Goal: Check status: Check status

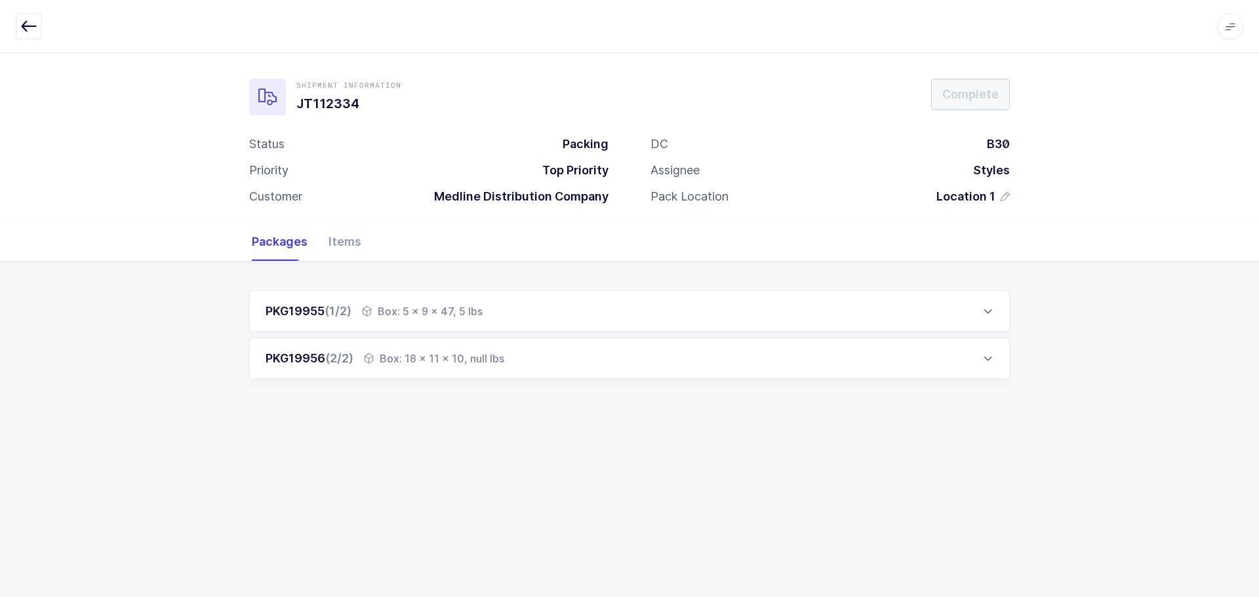
click at [37, 18] on button "button" at bounding box center [29, 26] width 26 height 26
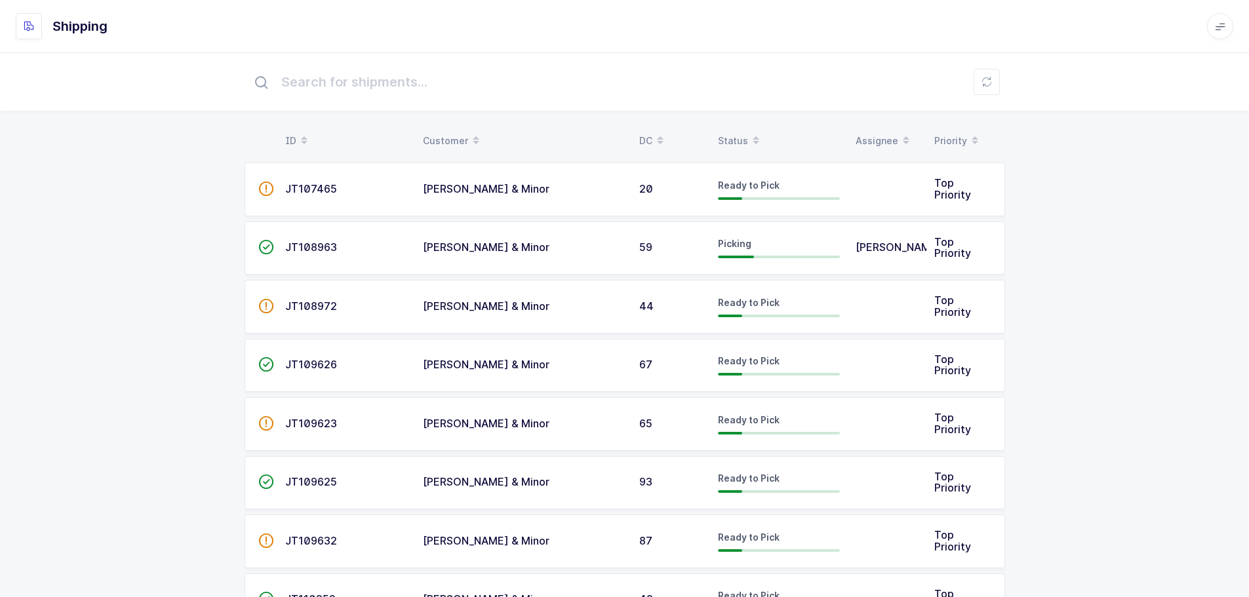
click at [726, 132] on div "Status" at bounding box center [779, 141] width 122 height 22
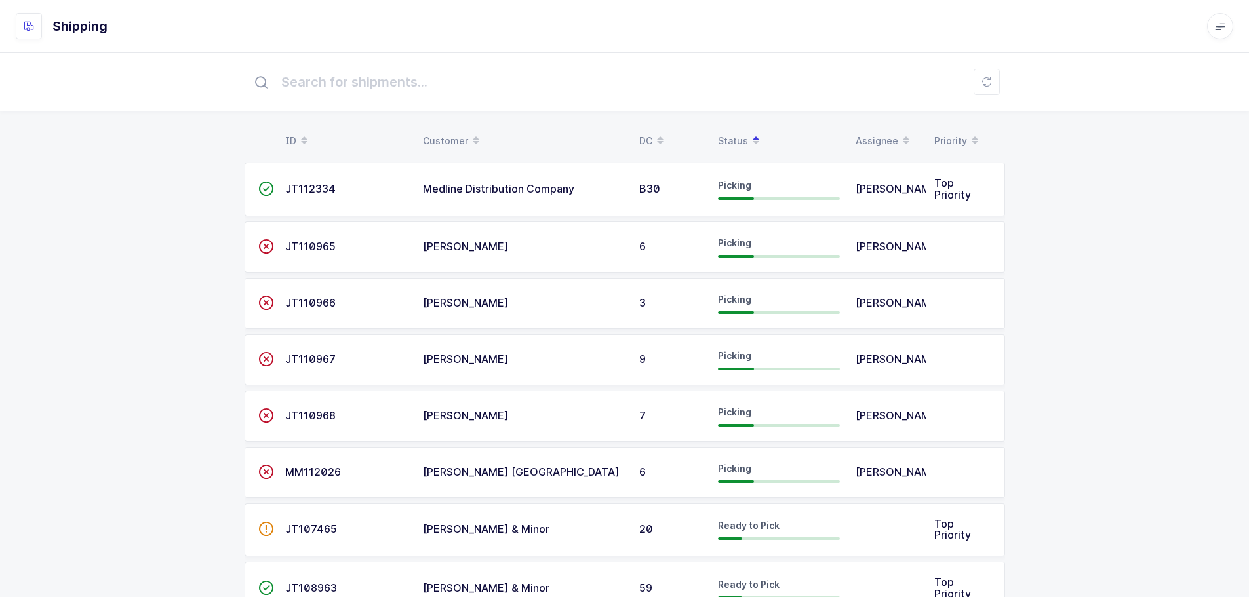
scroll to position [1992, 0]
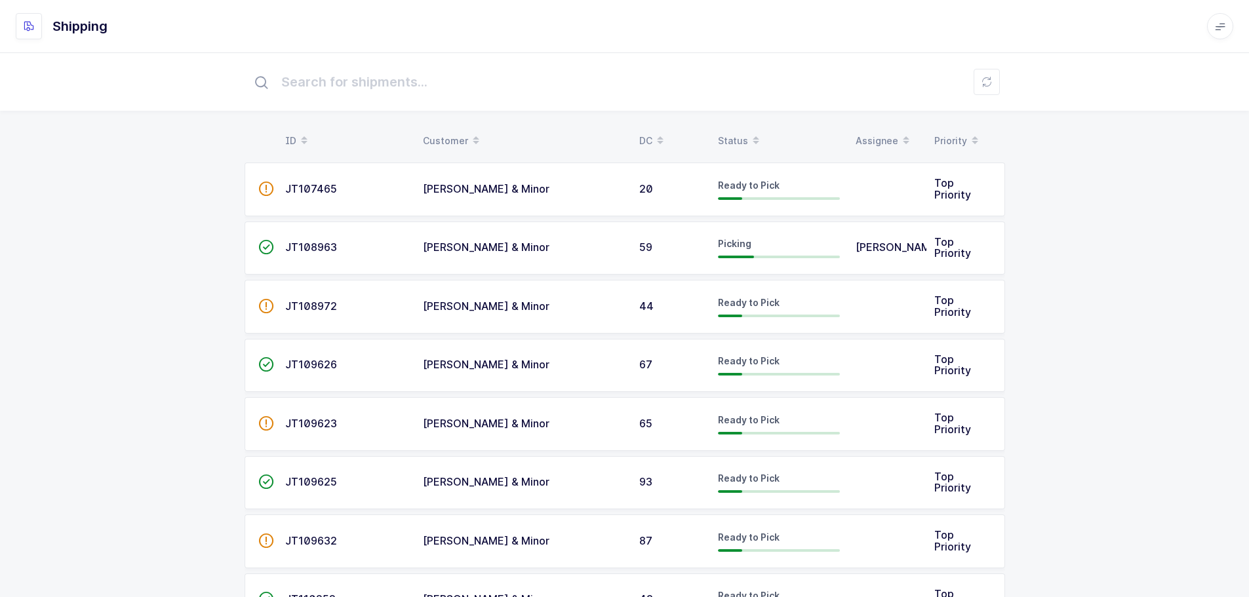
click at [744, 133] on div "Status" at bounding box center [779, 141] width 122 height 22
click at [748, 136] on span at bounding box center [756, 141] width 16 height 22
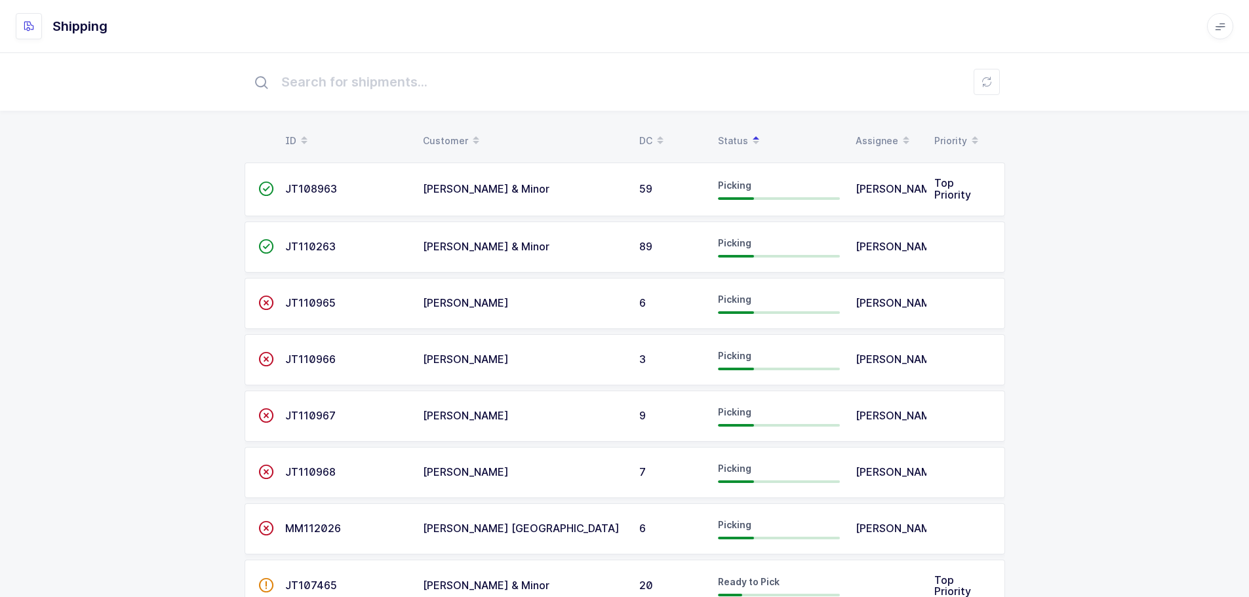
drag, startPoint x: 211, startPoint y: 202, endPoint x: 211, endPoint y: 209, distance: 6.6
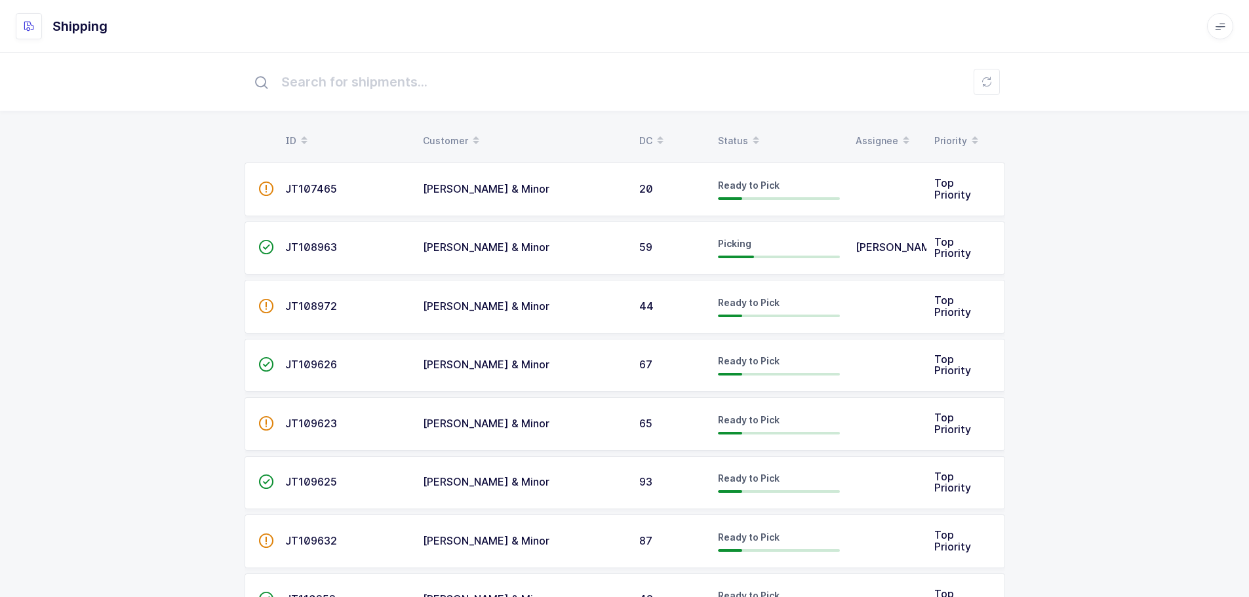
drag, startPoint x: 708, startPoint y: 133, endPoint x: 721, endPoint y: 131, distance: 13.4
click at [708, 133] on th "DC" at bounding box center [671, 141] width 79 height 22
click at [733, 130] on div "Status" at bounding box center [779, 141] width 122 height 22
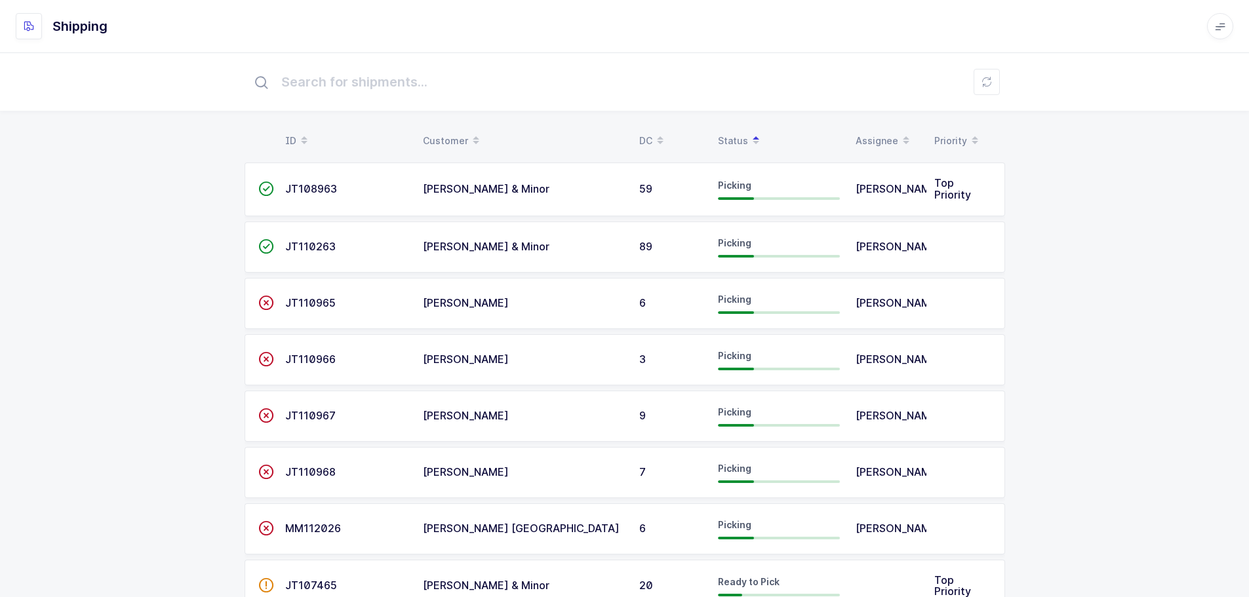
click at [729, 133] on div "Status" at bounding box center [779, 141] width 122 height 22
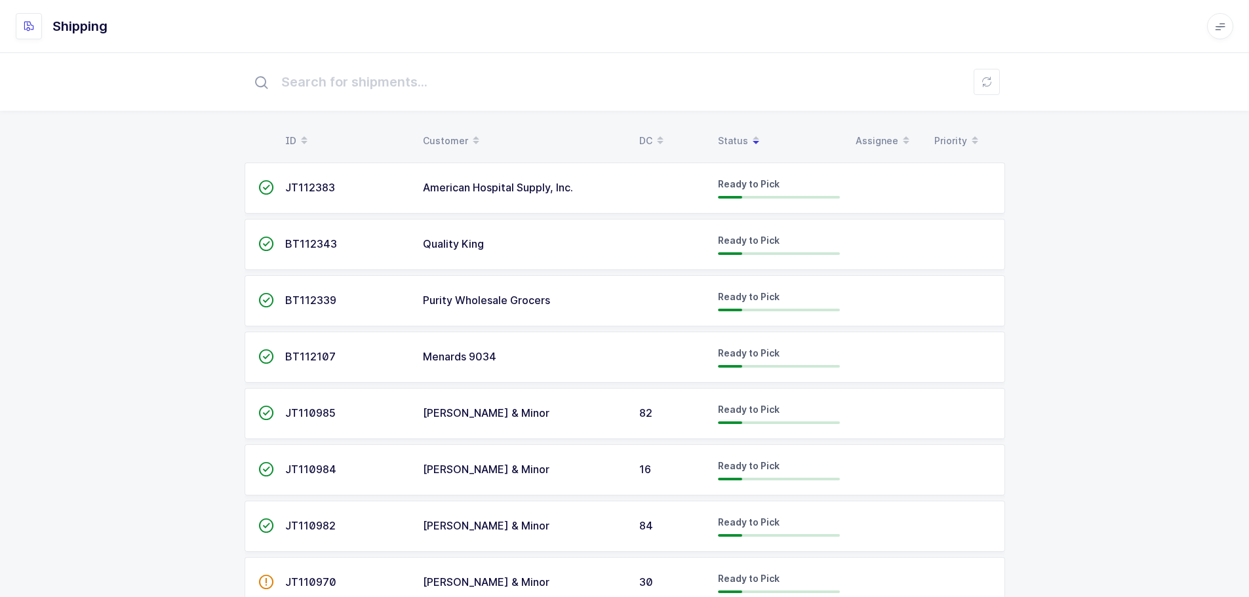
click at [727, 134] on div "Status" at bounding box center [779, 141] width 122 height 22
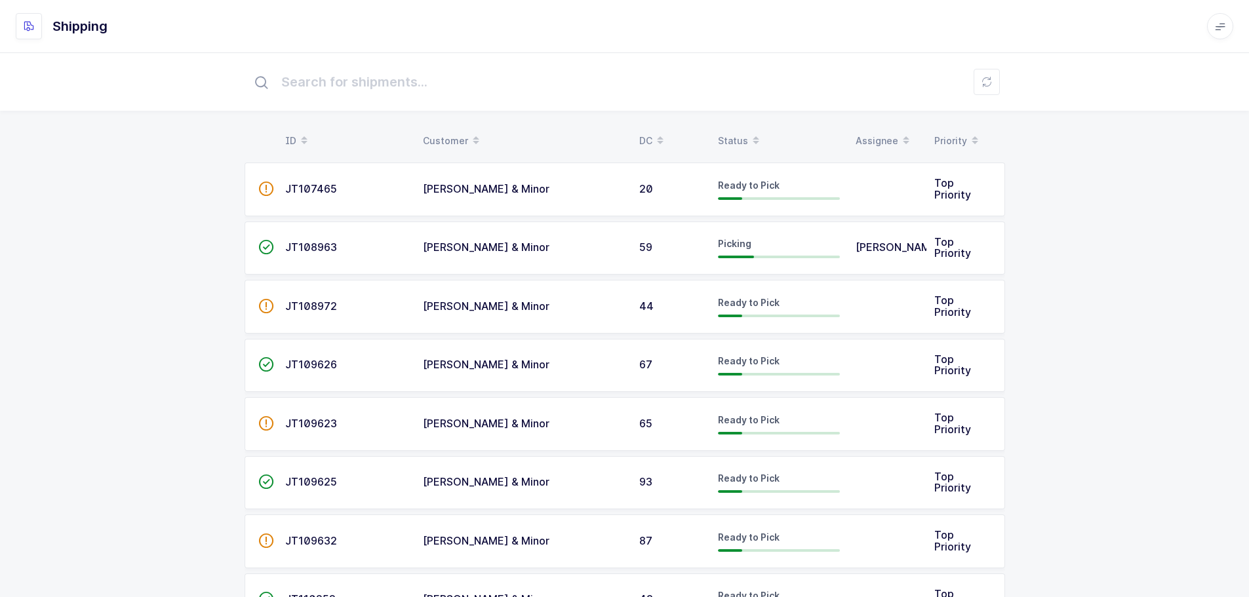
click at [727, 134] on div "Status" at bounding box center [779, 141] width 122 height 22
click at [736, 138] on div "Status" at bounding box center [779, 141] width 122 height 22
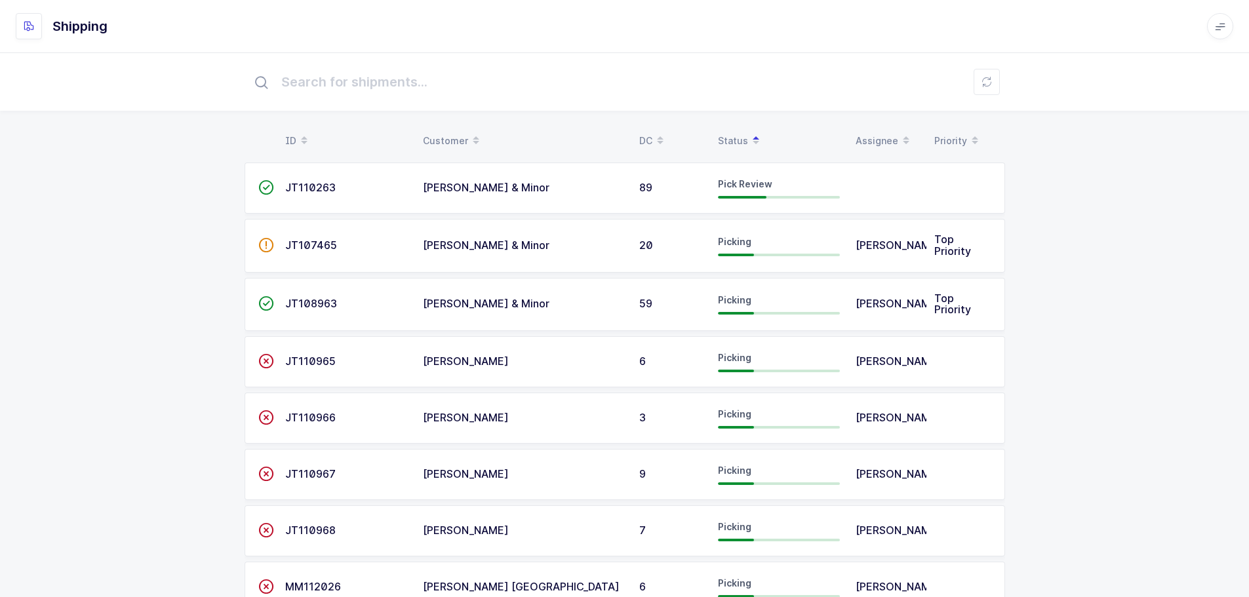
click at [581, 182] on td "[PERSON_NAME] & Minor" at bounding box center [523, 188] width 216 height 51
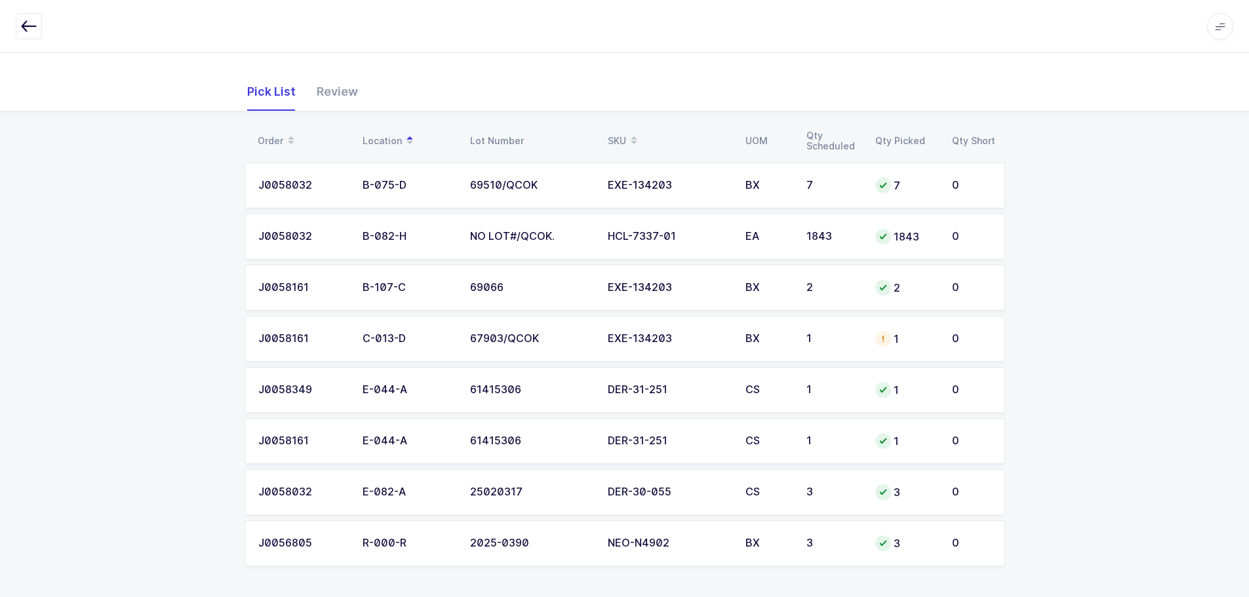
scroll to position [151, 0]
click at [374, 325] on td "C-013-D" at bounding box center [409, 338] width 108 height 46
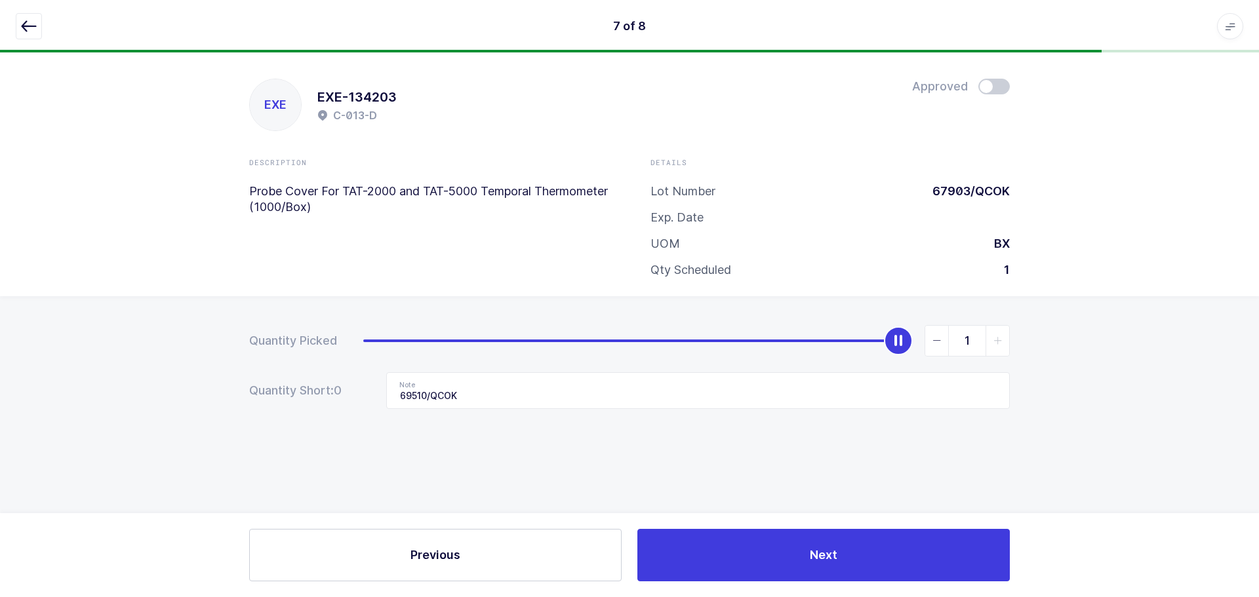
type input "0"
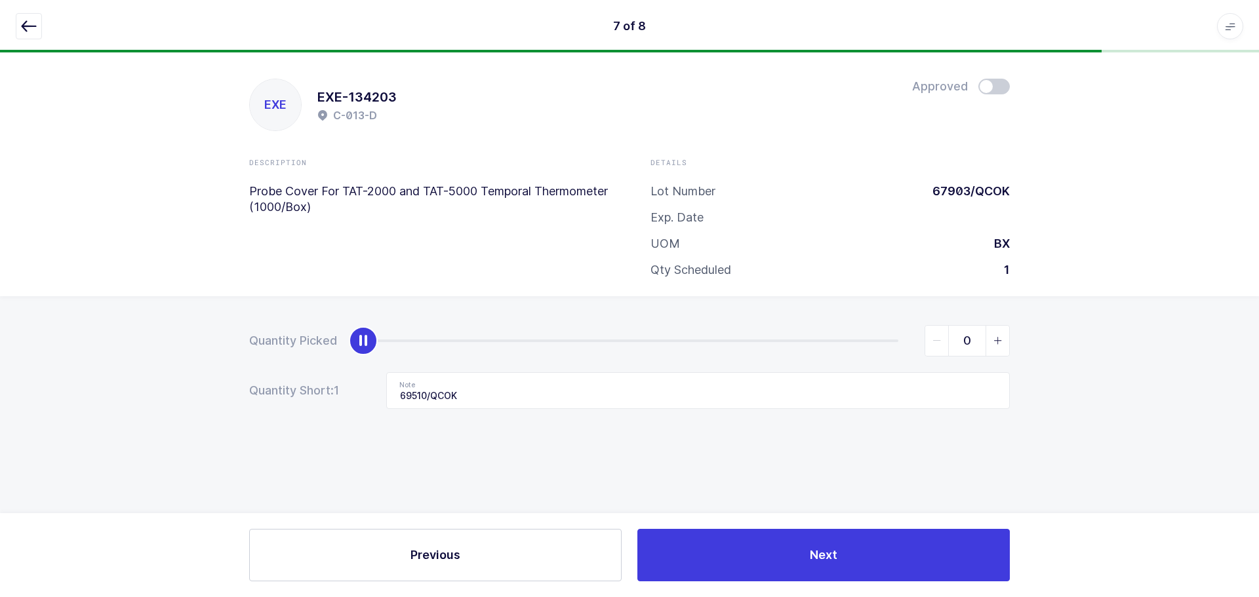
drag, startPoint x: 895, startPoint y: 340, endPoint x: 343, endPoint y: 378, distance: 553.6
click at [261, 372] on form "Quantity Picked 0 Quantity Short: 1 Note 69510/QCOK" at bounding box center [629, 367] width 761 height 84
drag, startPoint x: 493, startPoint y: 387, endPoint x: 341, endPoint y: 402, distance: 152.9
click at [341, 402] on div "Quantity Short: 1 Note 69510/QCOK" at bounding box center [629, 391] width 761 height 37
drag, startPoint x: 31, startPoint y: 30, endPoint x: 47, endPoint y: 41, distance: 18.8
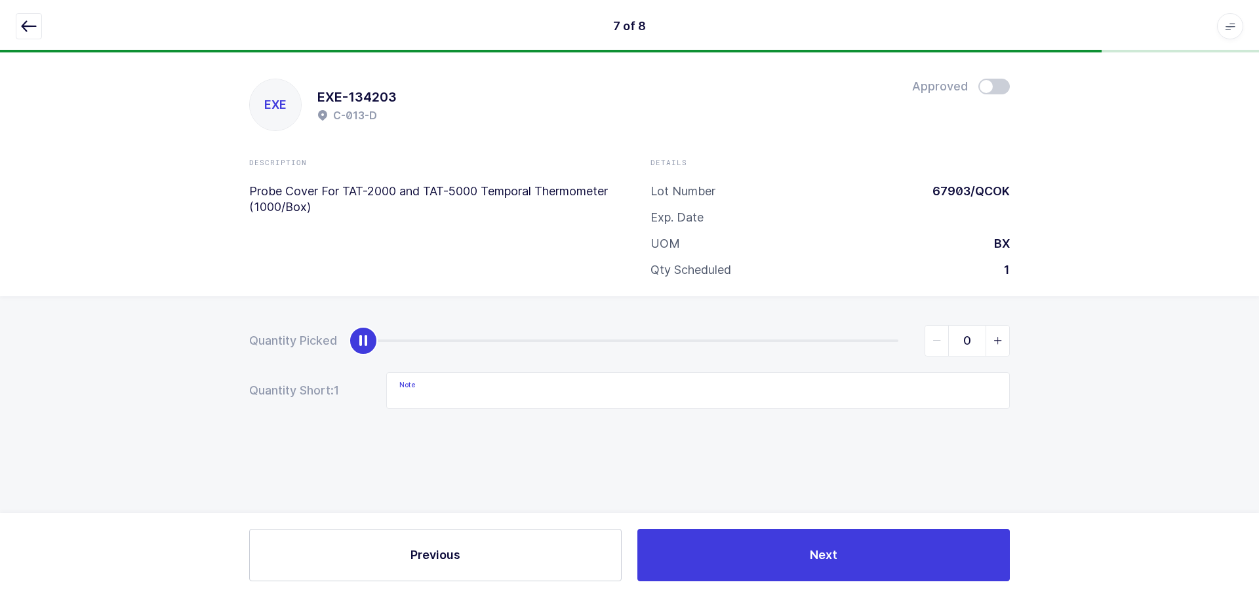
click at [31, 29] on icon "button" at bounding box center [29, 26] width 16 height 16
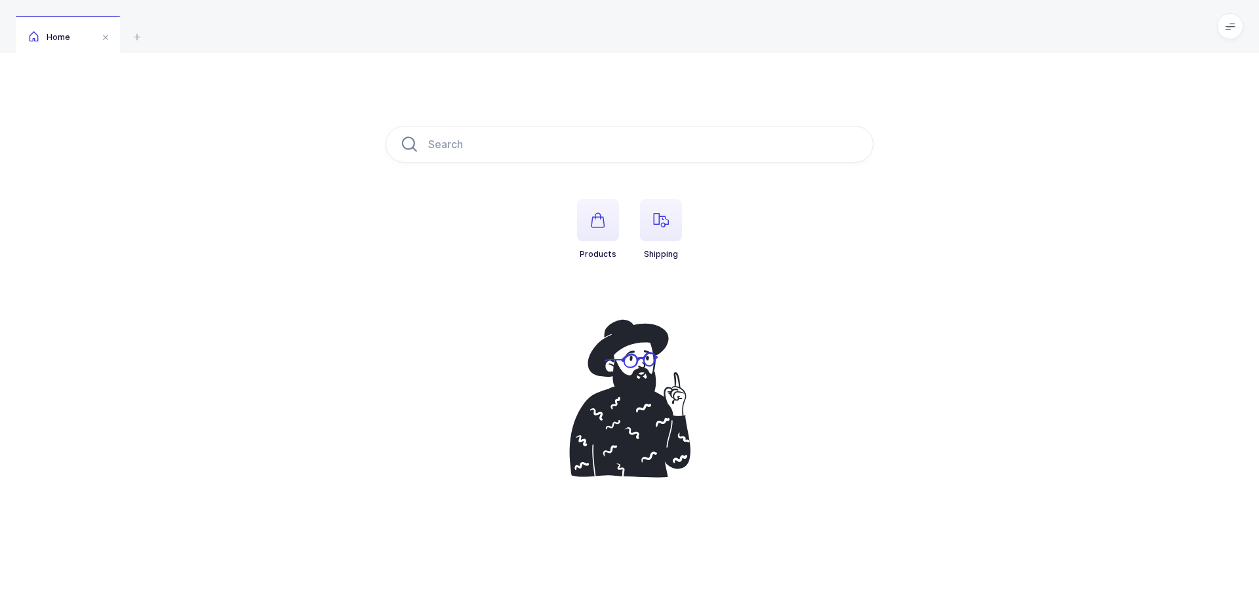
click at [672, 229] on span "button" at bounding box center [661, 220] width 42 height 42
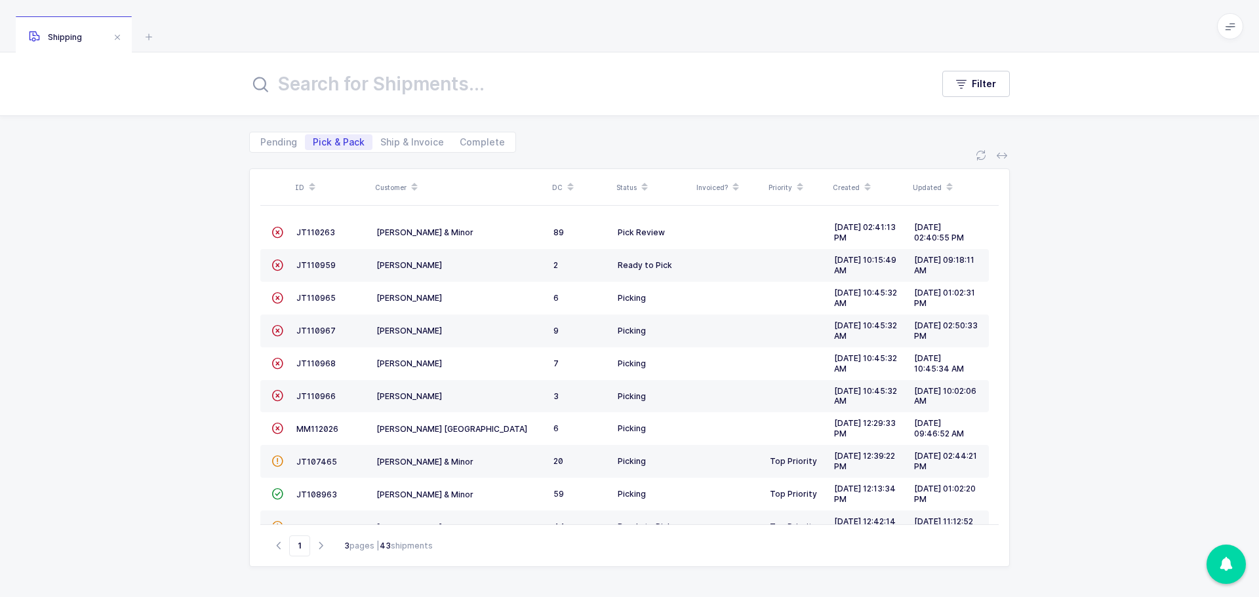
click at [310, 234] on span "JT110263" at bounding box center [315, 233] width 39 height 10
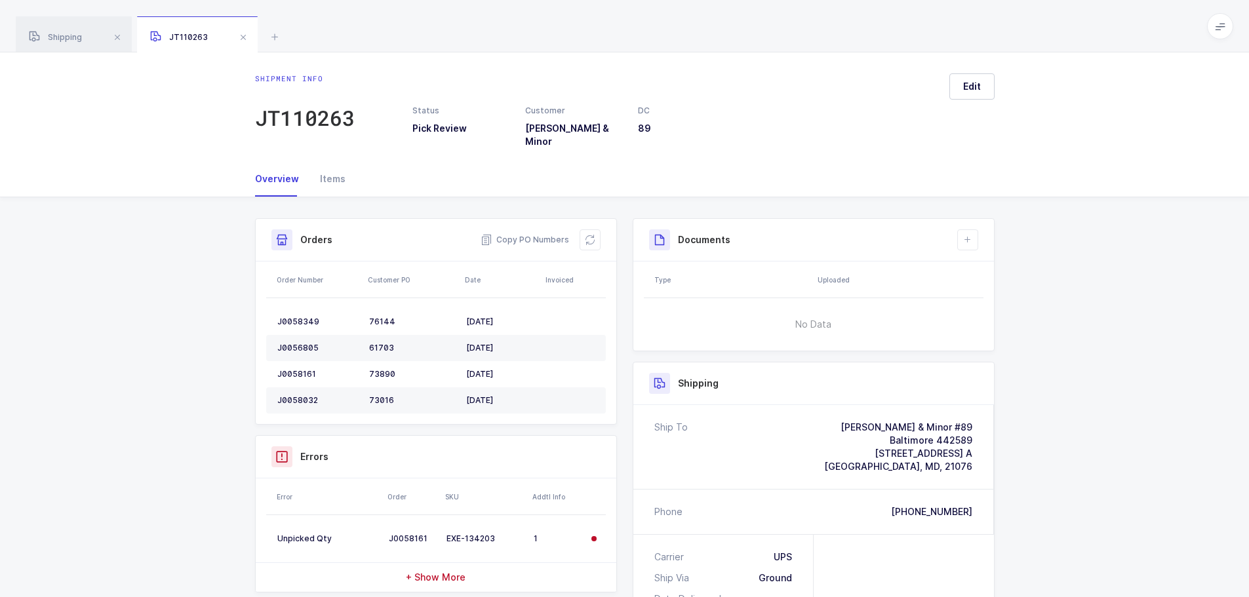
click at [584, 230] on button at bounding box center [590, 240] width 21 height 21
drag, startPoint x: 164, startPoint y: 153, endPoint x: 317, endPoint y: 197, distance: 159.0
click at [164, 161] on div "Overview Items" at bounding box center [624, 179] width 1249 height 36
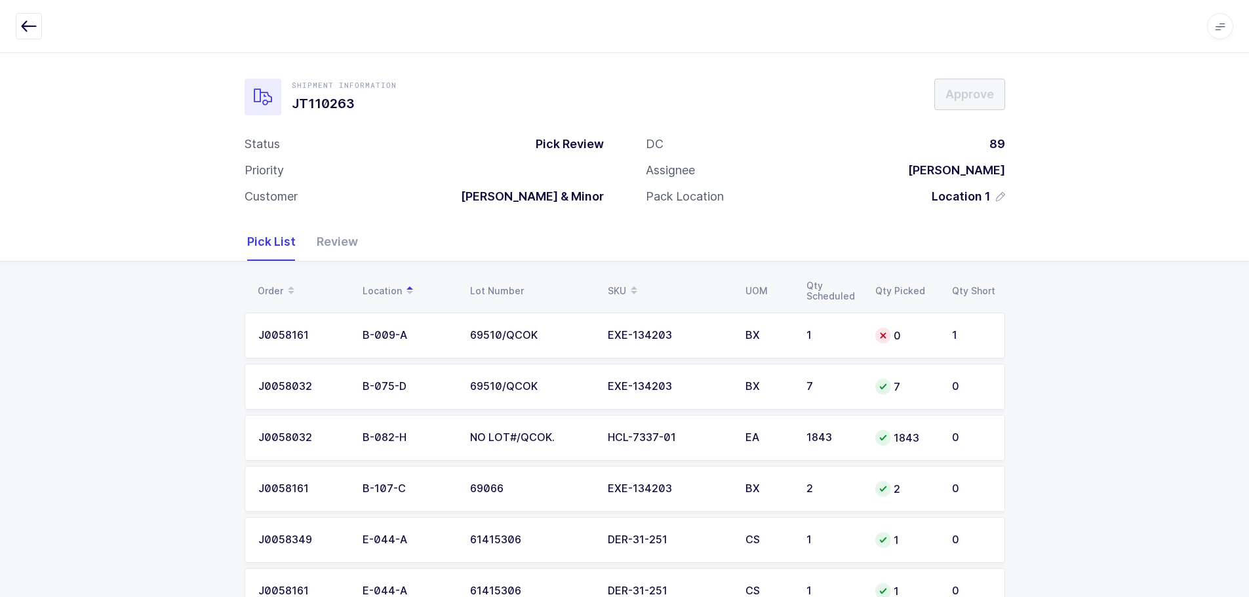
click at [704, 330] on div "EXE-134203" at bounding box center [669, 336] width 122 height 12
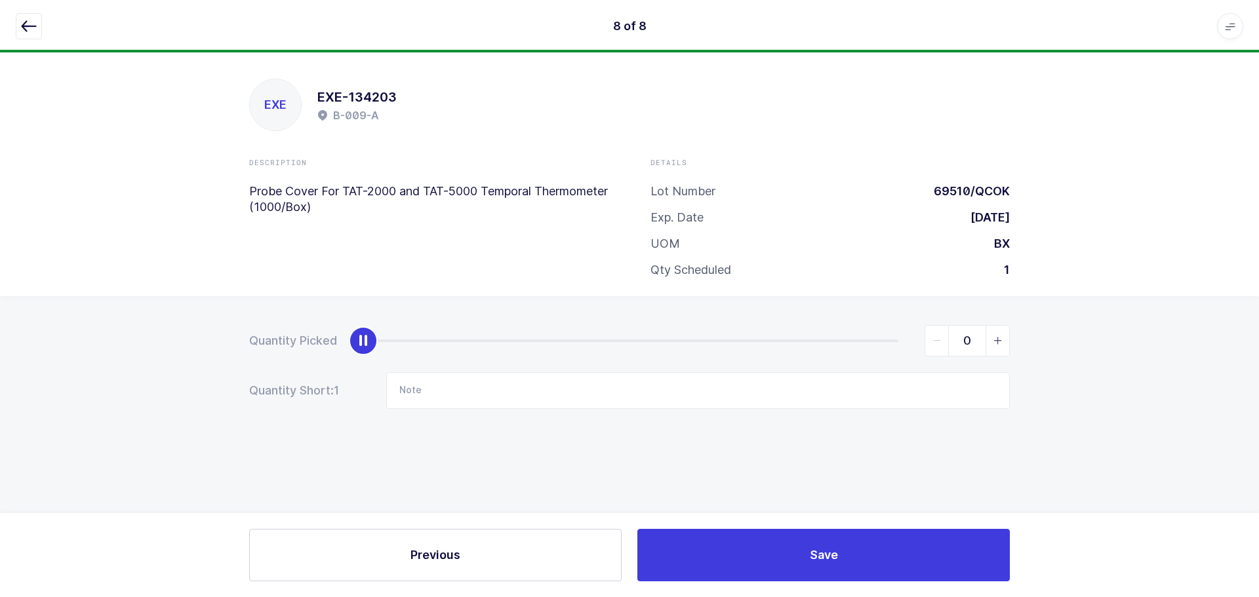
click at [994, 336] on icon "slider between 0 and 1" at bounding box center [998, 340] width 9 height 9
type input "1"
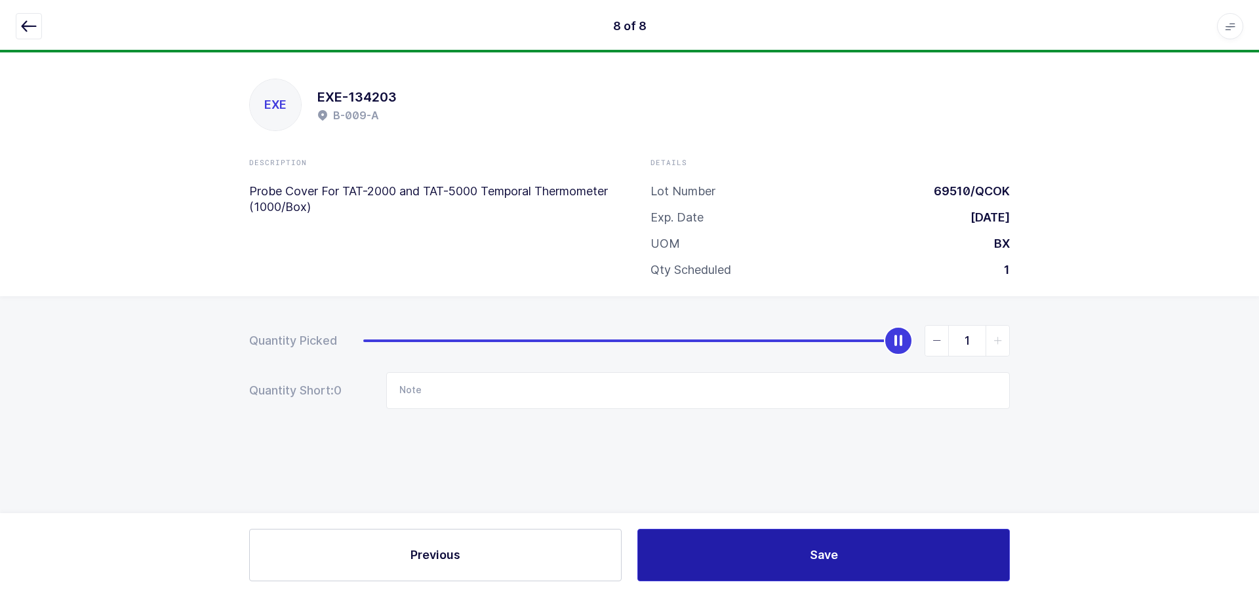
click at [881, 557] on button "Save" at bounding box center [823, 555] width 373 height 52
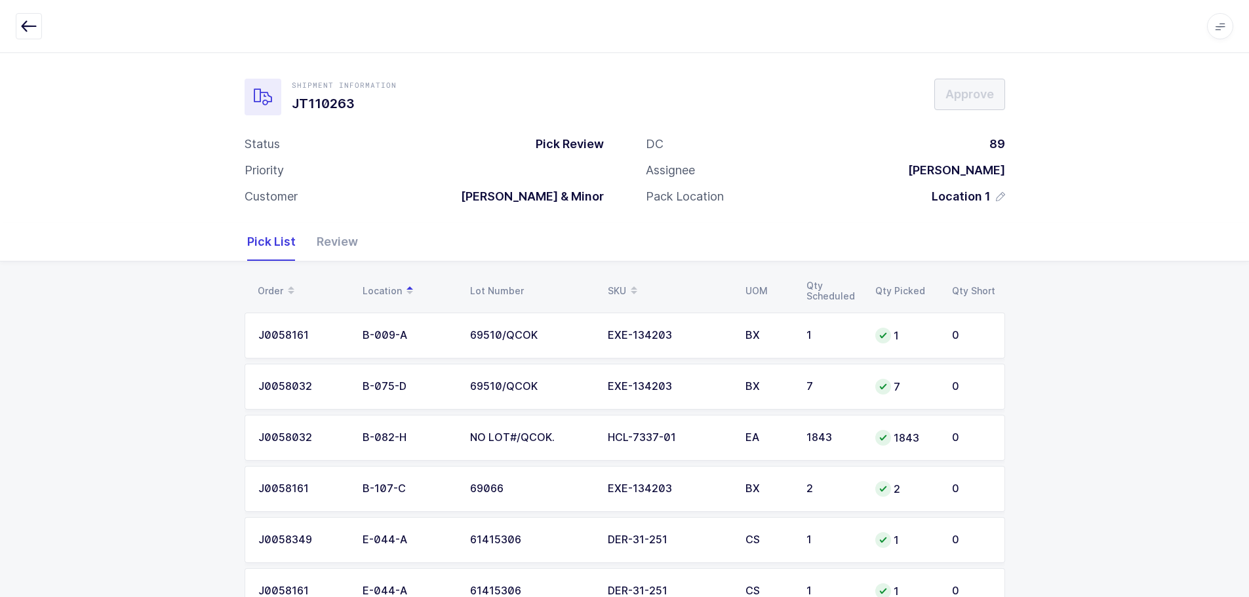
click at [334, 243] on div "Review" at bounding box center [332, 242] width 52 height 38
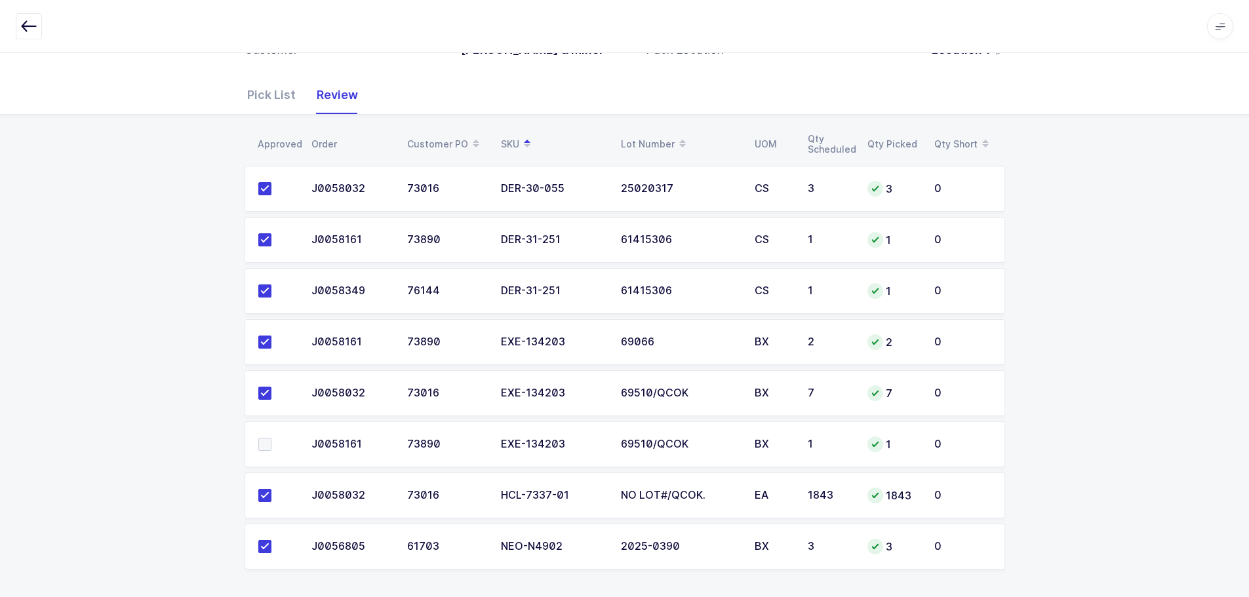
scroll to position [151, 0]
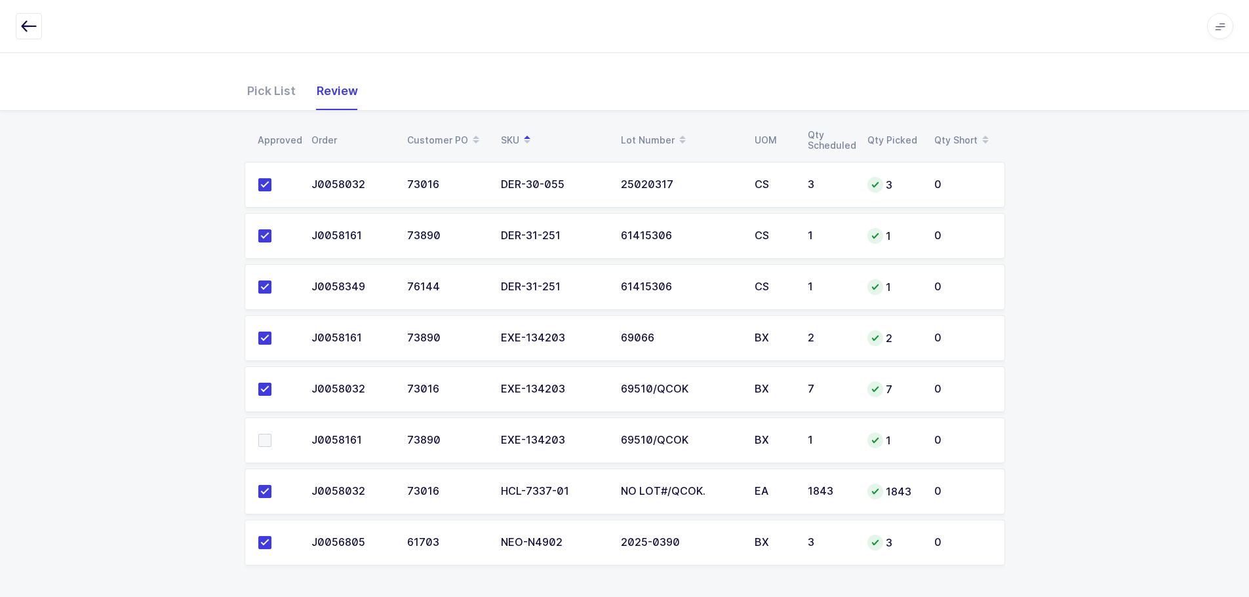
click at [270, 441] on span at bounding box center [264, 440] width 13 height 13
click at [272, 434] on input "checkbox" at bounding box center [272, 434] width 0 height 0
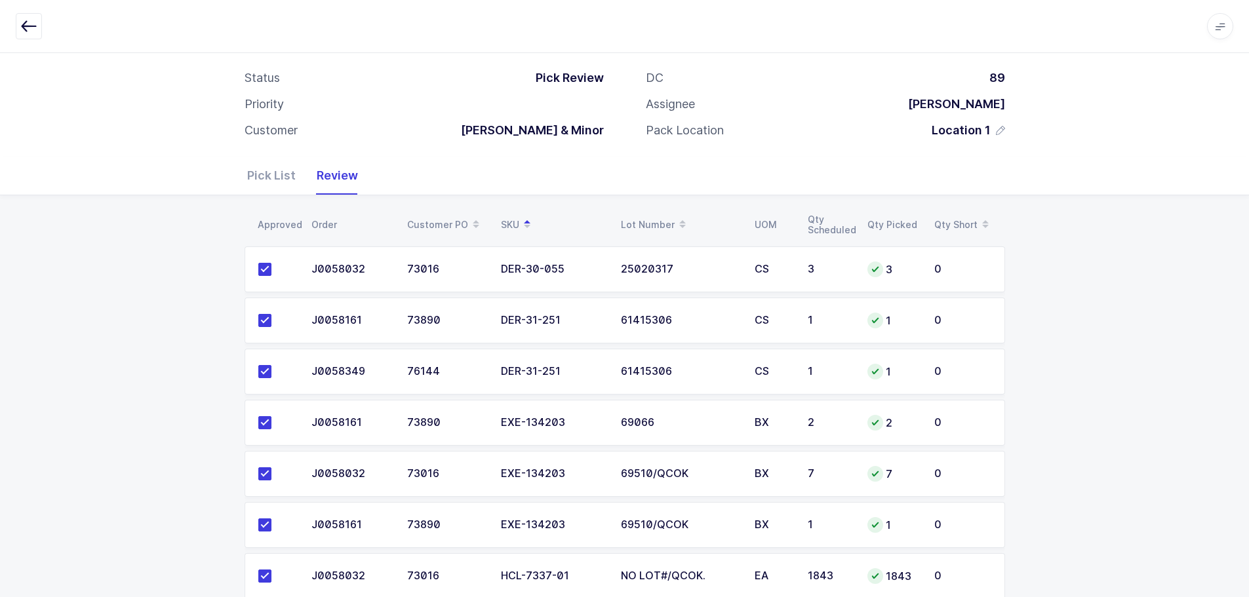
scroll to position [0, 0]
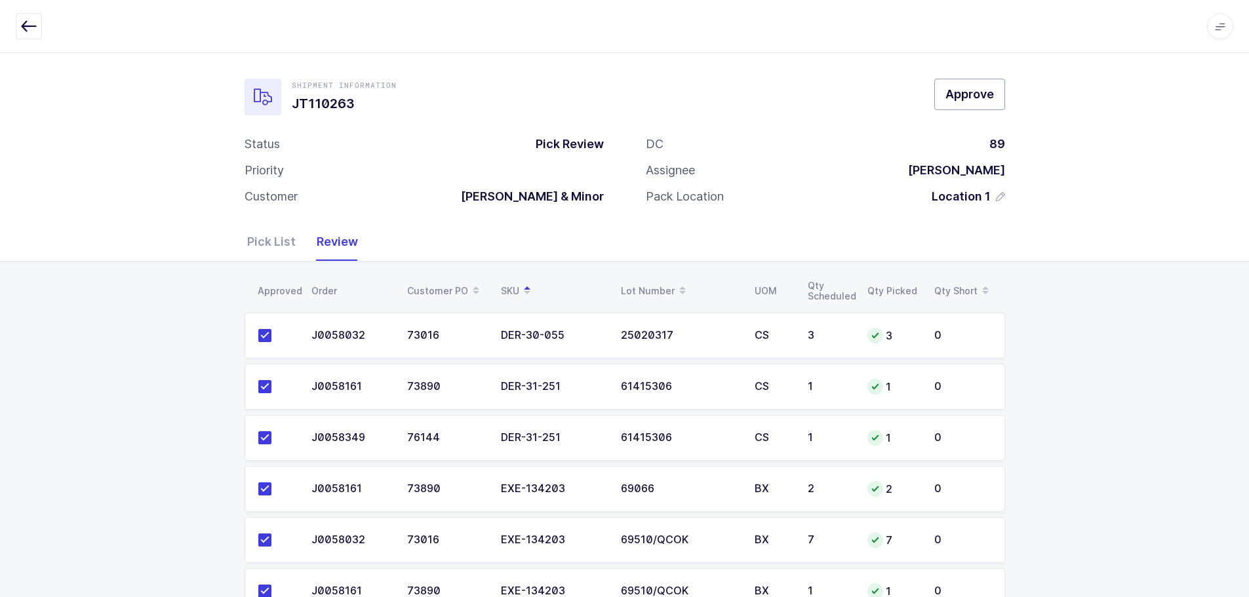
click at [981, 91] on span "Approve" at bounding box center [970, 94] width 49 height 16
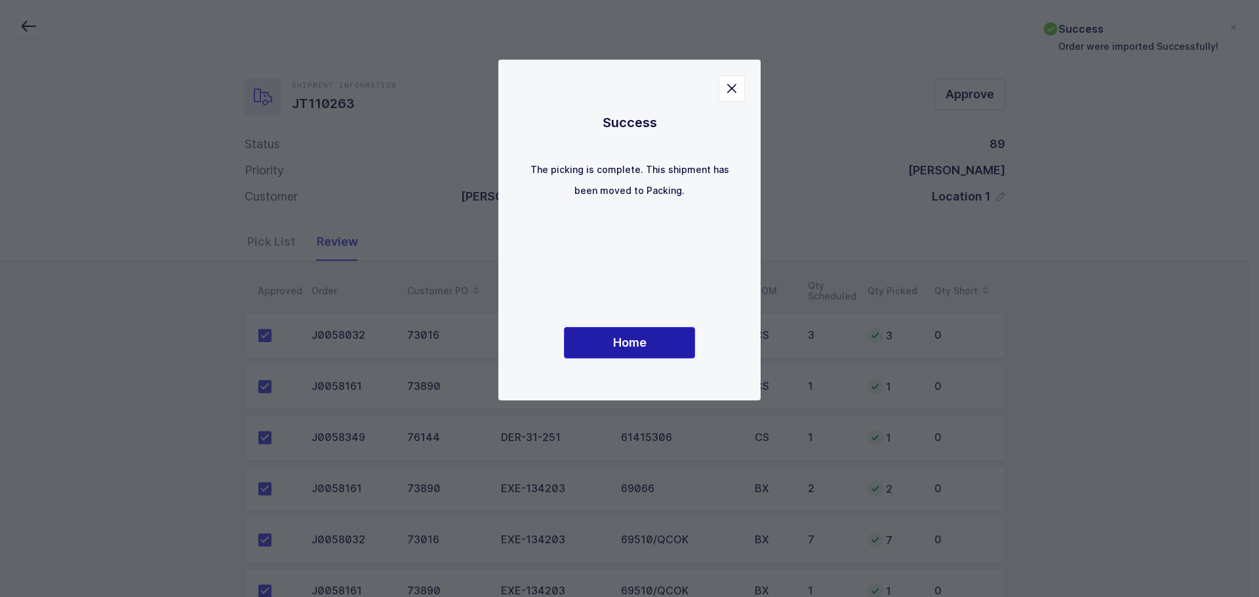
click at [614, 350] on span "Home" at bounding box center [629, 342] width 33 height 16
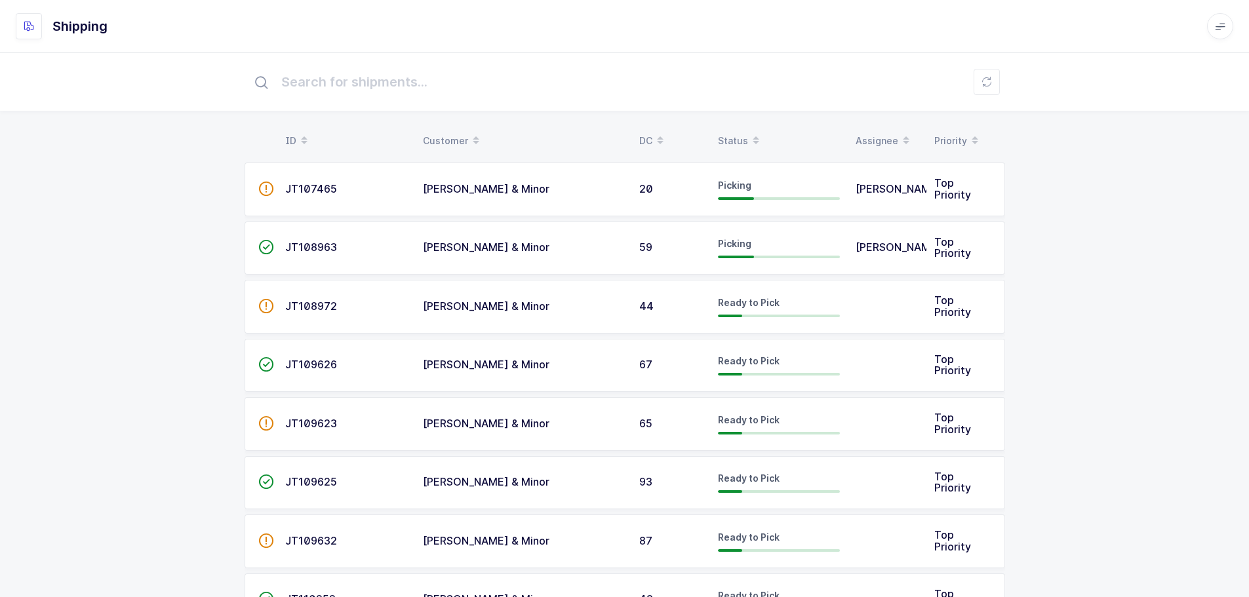
click at [741, 137] on div "Status" at bounding box center [779, 141] width 122 height 22
click at [742, 134] on div "Status" at bounding box center [779, 141] width 122 height 22
click at [742, 150] on div "Status" at bounding box center [779, 141] width 122 height 22
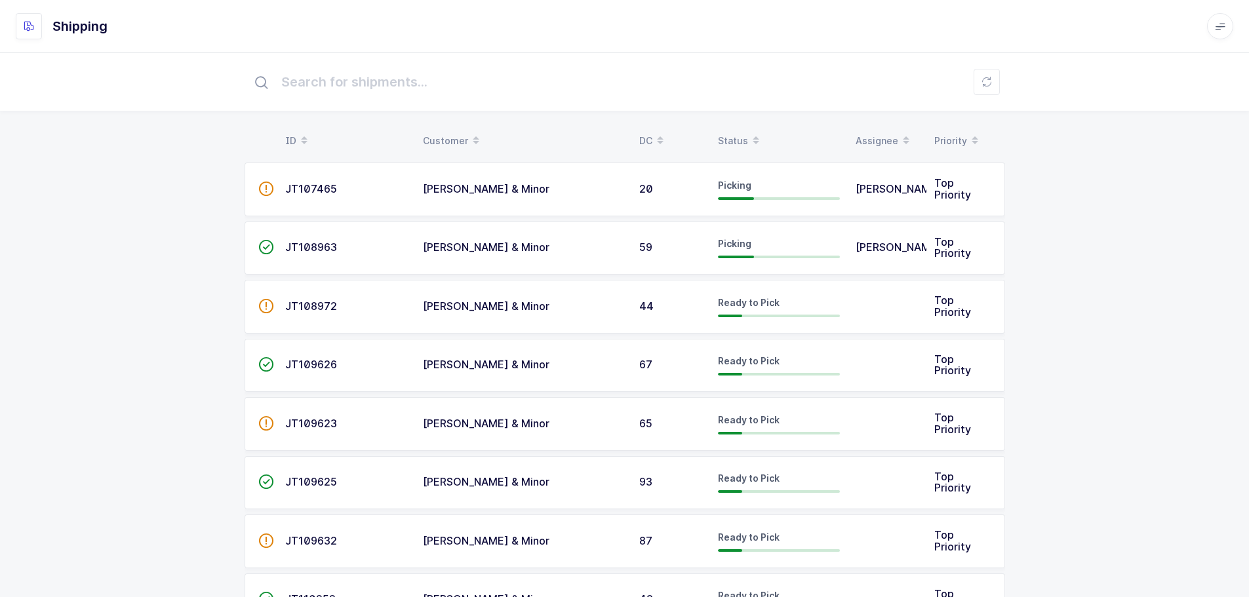
click at [733, 131] on div "Status" at bounding box center [779, 141] width 122 height 22
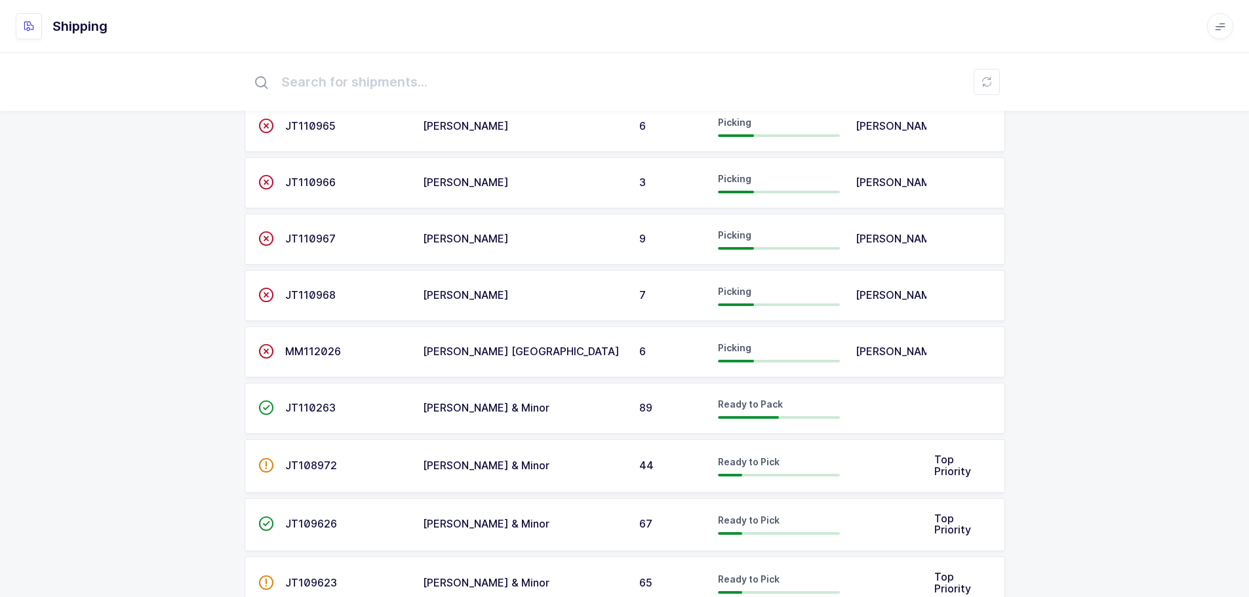
scroll to position [197, 0]
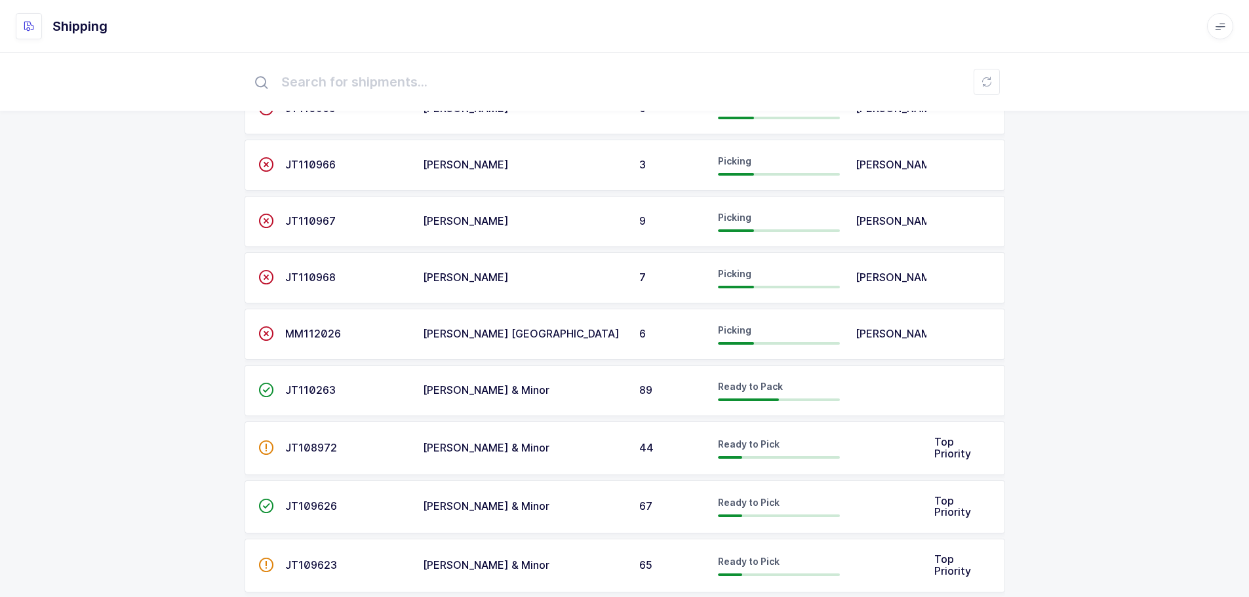
click at [321, 392] on span "JT110263" at bounding box center [310, 390] width 51 height 13
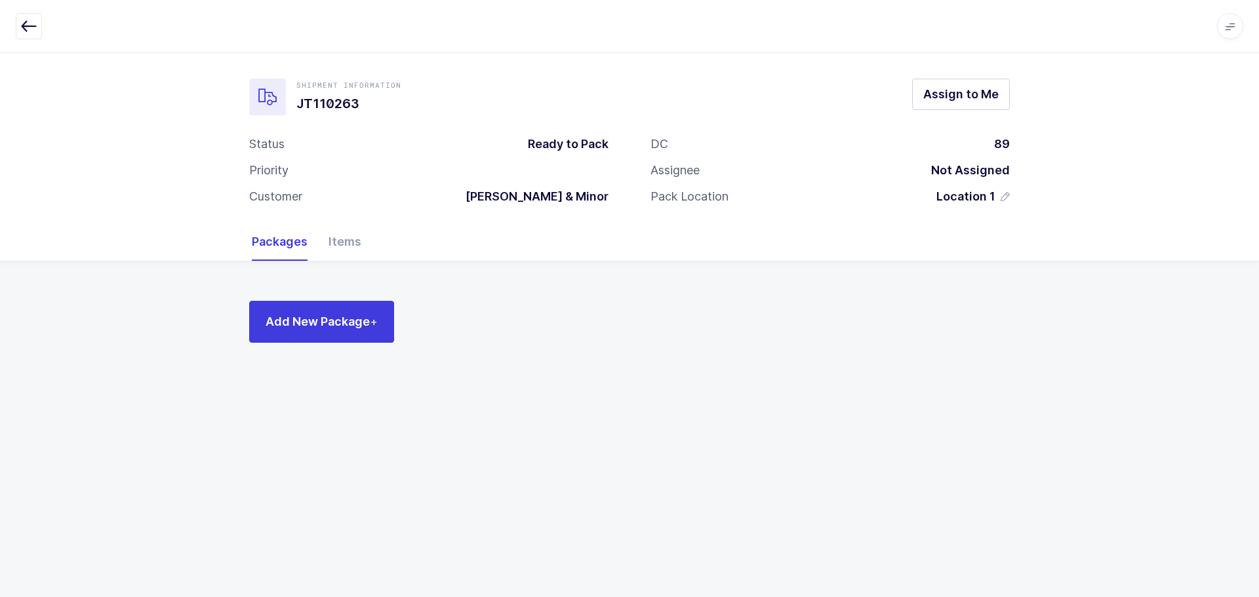
click at [363, 247] on div "Packages Items" at bounding box center [630, 242] width 756 height 38
click at [351, 247] on div "Items" at bounding box center [339, 242] width 43 height 38
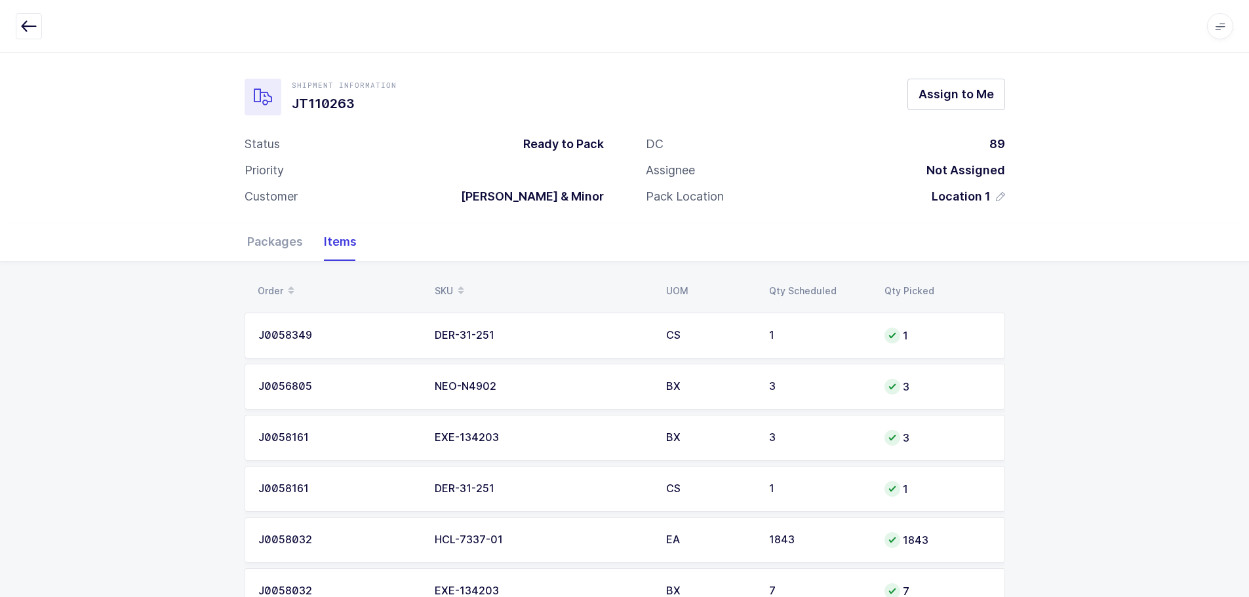
click at [31, 26] on icon "button" at bounding box center [29, 26] width 16 height 16
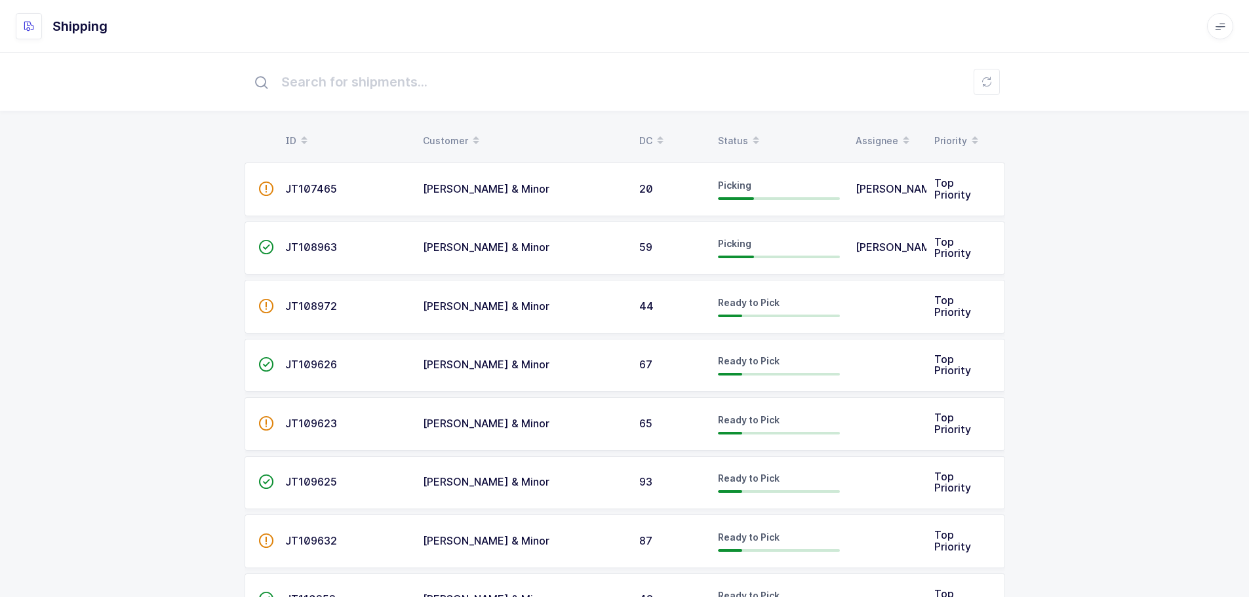
click at [745, 137] on div "Status" at bounding box center [779, 141] width 122 height 22
click at [739, 141] on div "Status" at bounding box center [779, 141] width 122 height 22
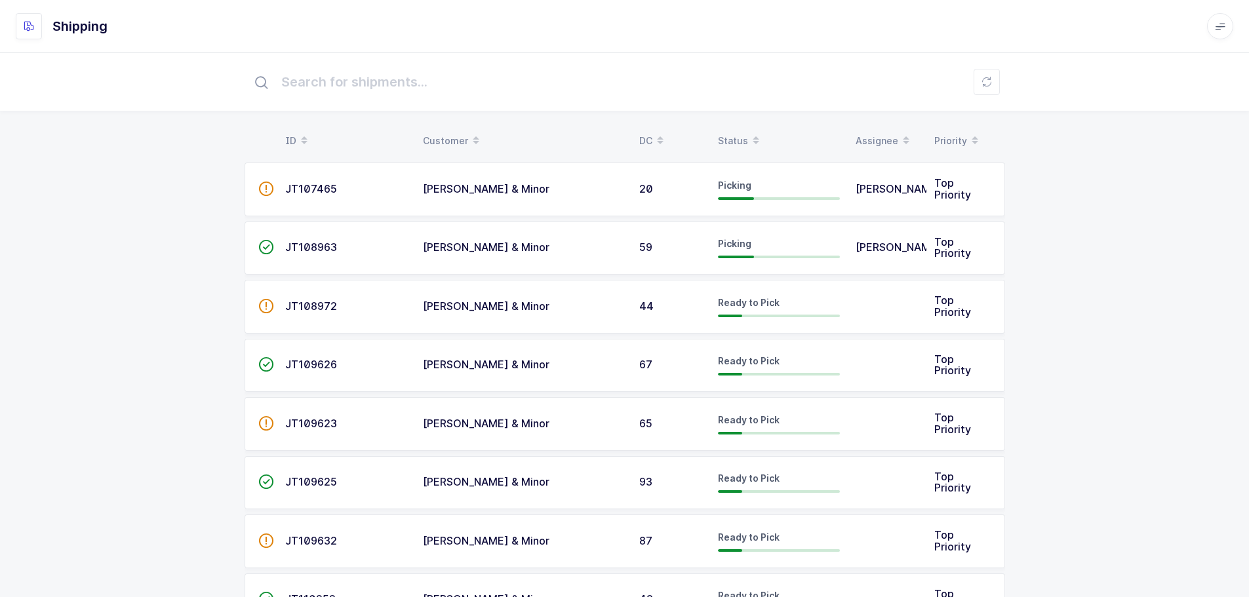
click at [739, 136] on div "Status" at bounding box center [779, 141] width 122 height 22
click at [737, 140] on div "Status" at bounding box center [779, 141] width 122 height 22
click at [189, 25] on div "Shipping" at bounding box center [625, 26] width 1218 height 26
click at [743, 138] on div "Status" at bounding box center [779, 141] width 122 height 22
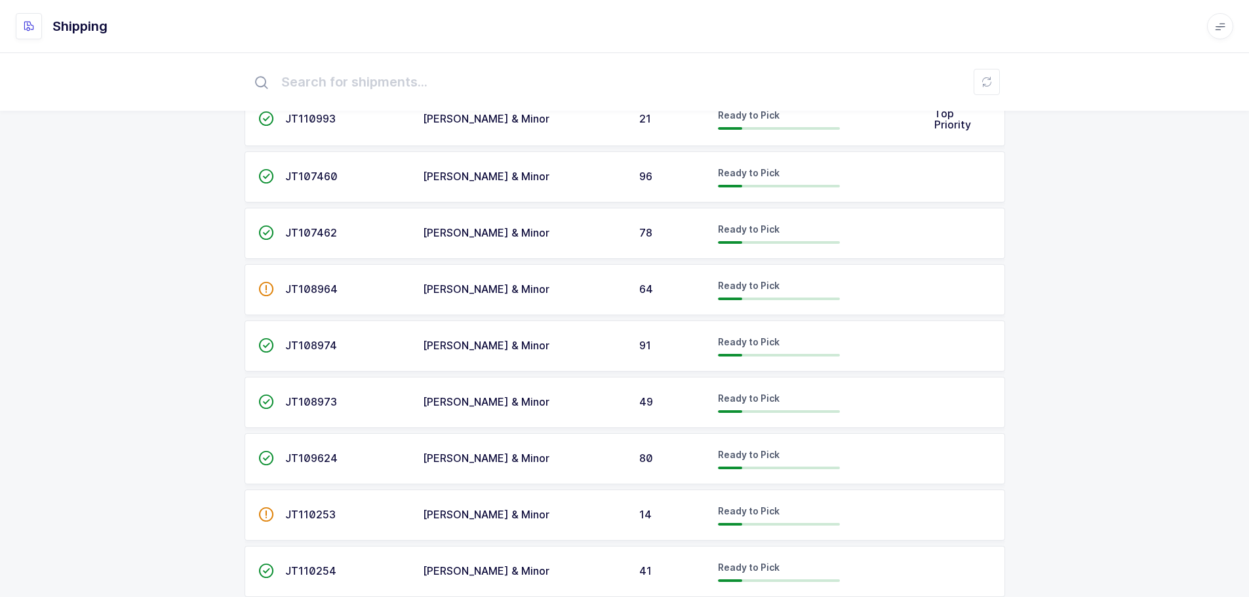
scroll to position [2047, 0]
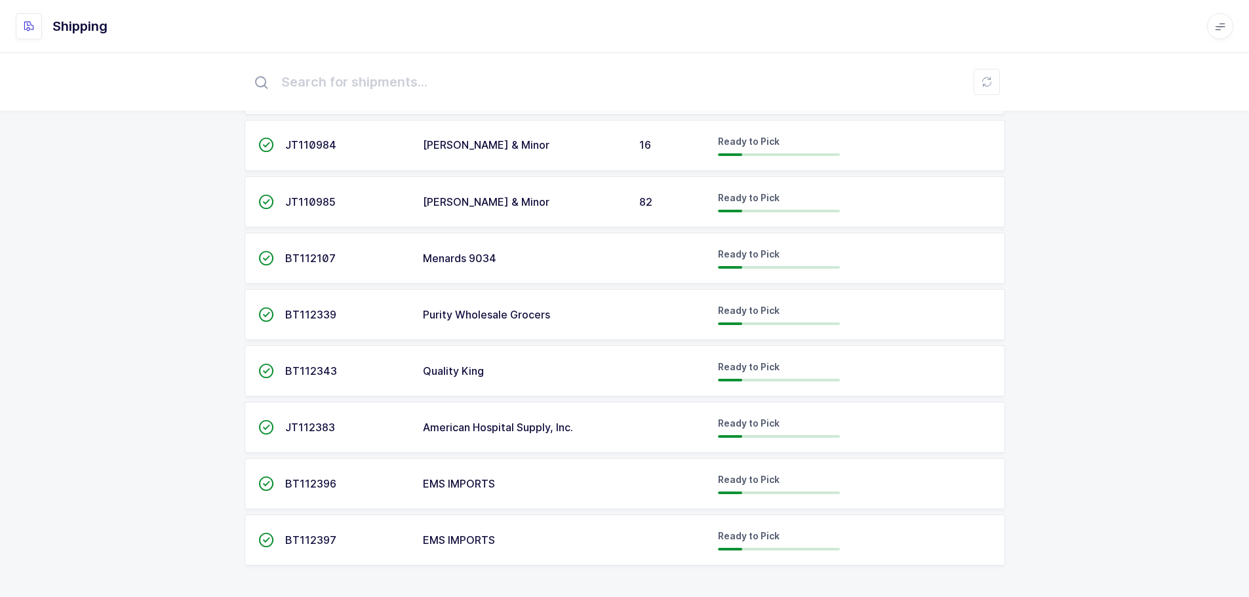
drag, startPoint x: 189, startPoint y: 75, endPoint x: 198, endPoint y: 66, distance: 13.0
click at [188, 77] on div at bounding box center [624, 82] width 1249 height 58
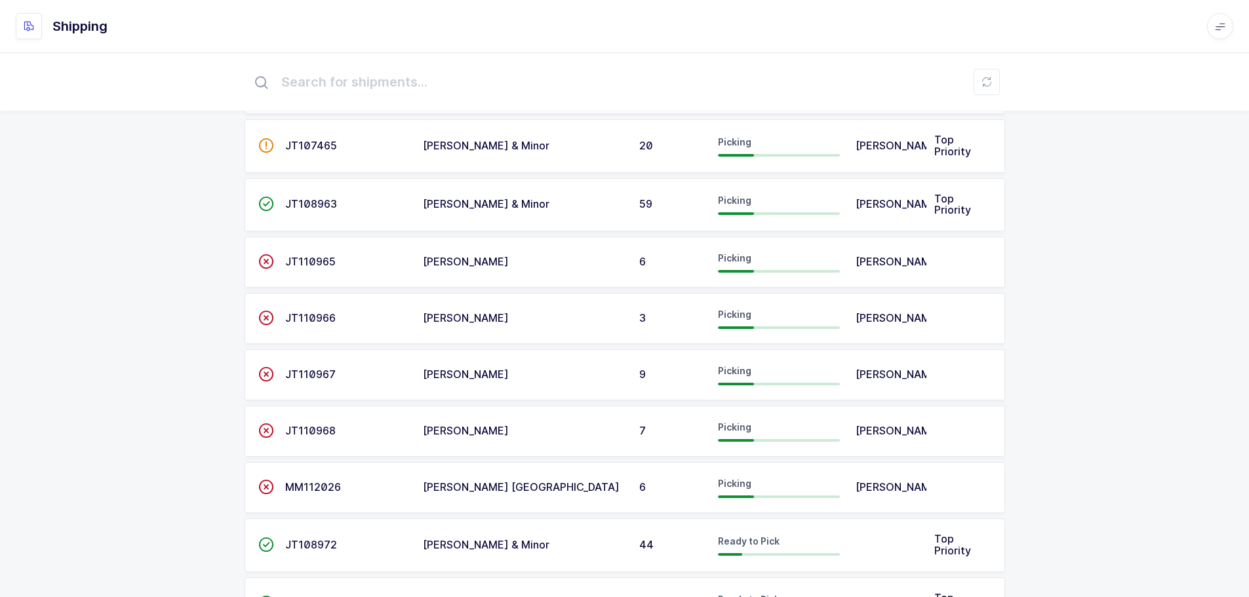
scroll to position [0, 0]
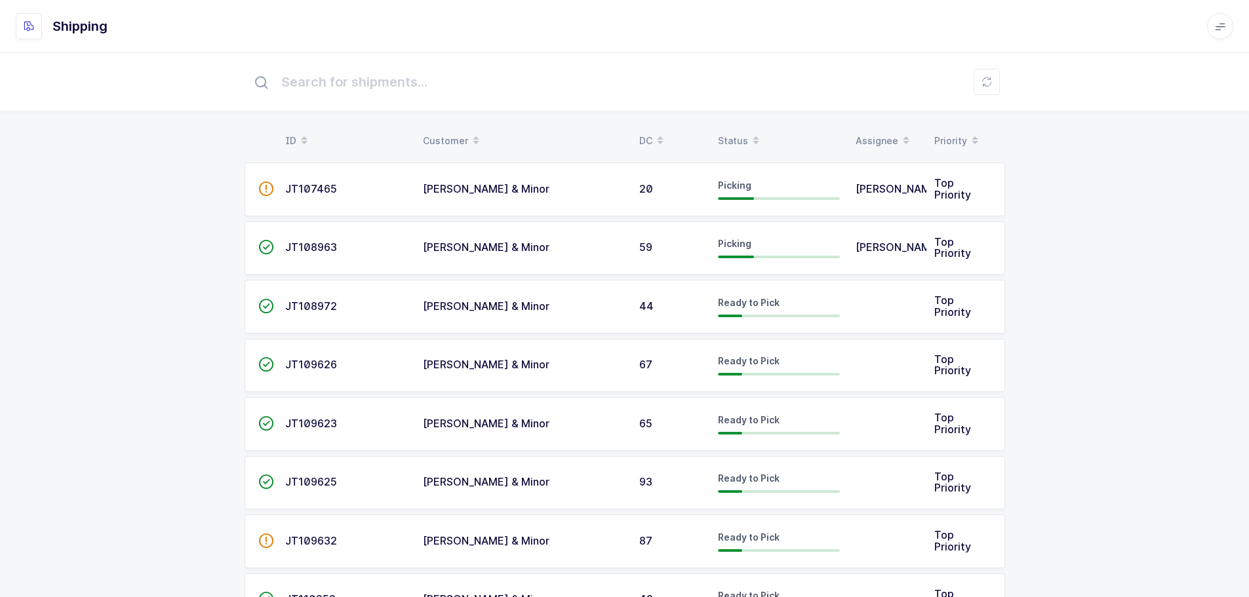
click at [731, 134] on div "Status" at bounding box center [779, 141] width 122 height 22
click at [735, 127] on table "ID Customer DC Status Assignee Priority" at bounding box center [625, 141] width 761 height 33
click at [738, 130] on div "Status" at bounding box center [779, 141] width 122 height 22
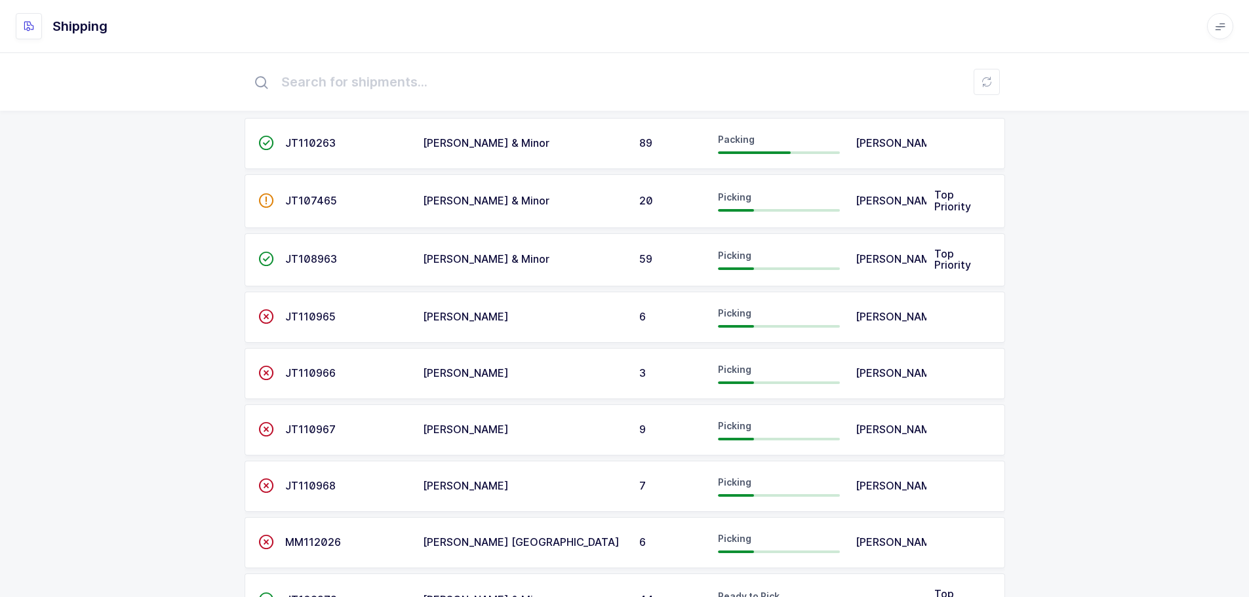
scroll to position [66, 0]
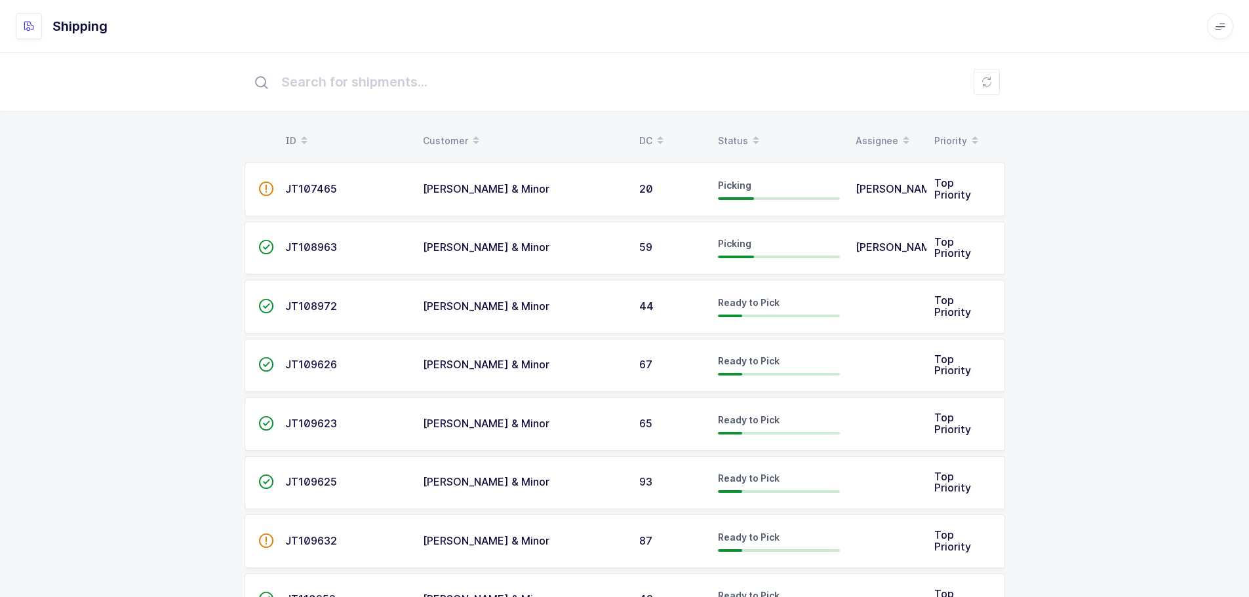
click at [732, 138] on div "Status" at bounding box center [779, 141] width 122 height 22
